Goal: Transaction & Acquisition: Subscribe to service/newsletter

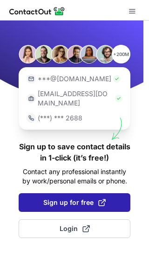
click at [73, 198] on span "Sign up for free" at bounding box center [74, 202] width 63 height 9
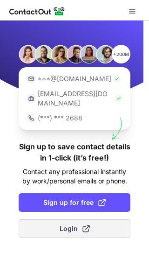
click at [76, 224] on span "Login" at bounding box center [75, 228] width 30 height 9
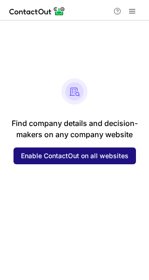
click at [99, 151] on button "Enable ContactOut on all websites" at bounding box center [75, 155] width 123 height 17
